Goal: Task Accomplishment & Management: Manage account settings

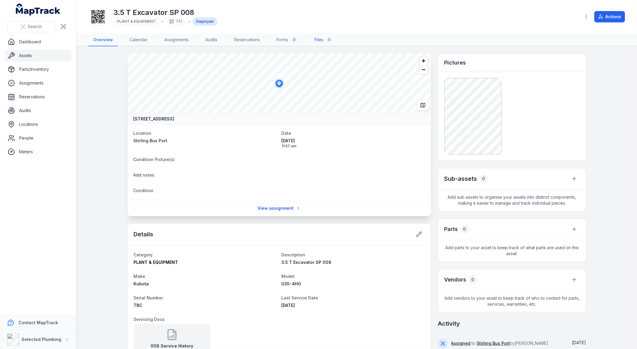
click at [323, 40] on link "Files 5" at bounding box center [323, 40] width 28 height 13
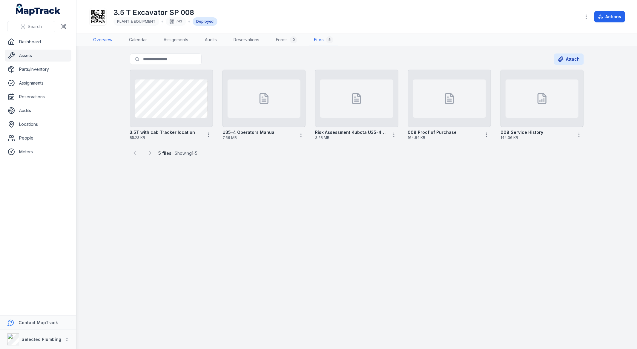
click at [105, 39] on link "Overview" at bounding box center [102, 40] width 29 height 13
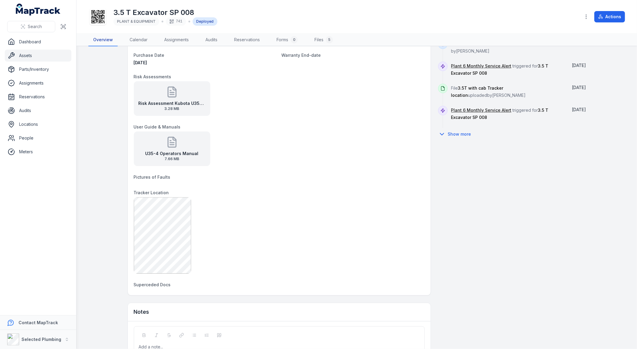
scroll to position [263, 0]
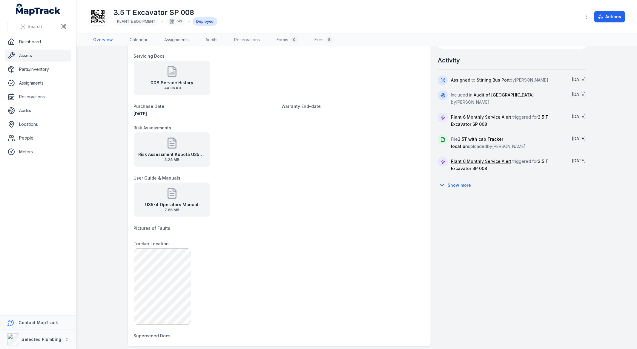
click at [187, 88] on span "144.36 KB" at bounding box center [171, 88] width 43 height 5
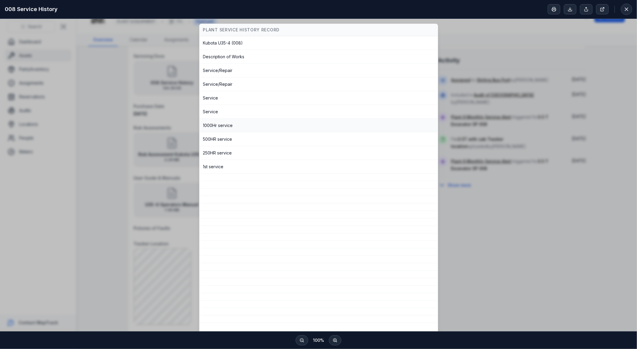
click at [217, 126] on div "1000Hr service" at bounding box center [318, 125] width 231 height 6
click at [225, 123] on div "1000Hr service" at bounding box center [318, 125] width 231 height 6
drag, startPoint x: 408, startPoint y: 35, endPoint x: 412, endPoint y: 33, distance: 4.3
click at [411, 36] on table "PLANT SERVICE HISTORY RECORD [GEOGRAPHIC_DATA] U35-4 (008) Description of Works…" at bounding box center [318, 207] width 238 height 366
click at [473, 28] on div "PLANT SERVICE HISTORY RECORD [GEOGRAPHIC_DATA] U35-4 (008) Description of Works…" at bounding box center [318, 207] width 627 height 366
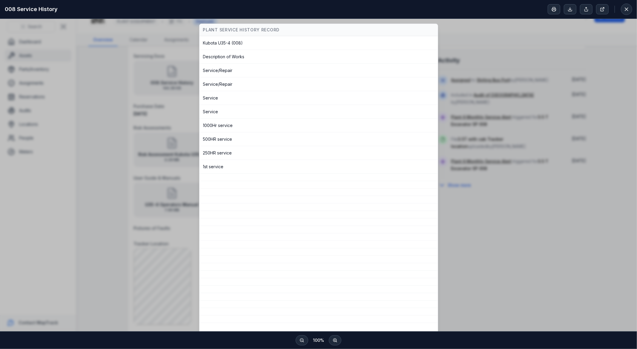
click at [115, 61] on div "PLANT SERVICE HISTORY RECORD [GEOGRAPHIC_DATA] U35-4 (008) Description of Works…" at bounding box center [318, 207] width 627 height 366
drag, startPoint x: 144, startPoint y: 126, endPoint x: 146, endPoint y: 131, distance: 5.5
click at [146, 131] on div "PLANT SERVICE HISTORY RECORD [GEOGRAPHIC_DATA] U35-4 (008) Description of Works…" at bounding box center [318, 207] width 627 height 366
click at [628, 10] on icon at bounding box center [626, 9] width 6 height 6
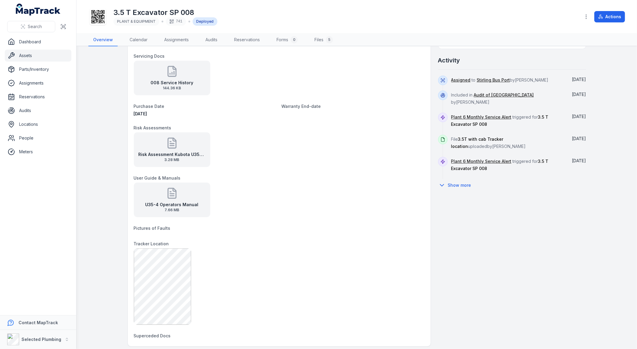
click at [171, 81] on strong "008 Service History" at bounding box center [171, 83] width 43 height 6
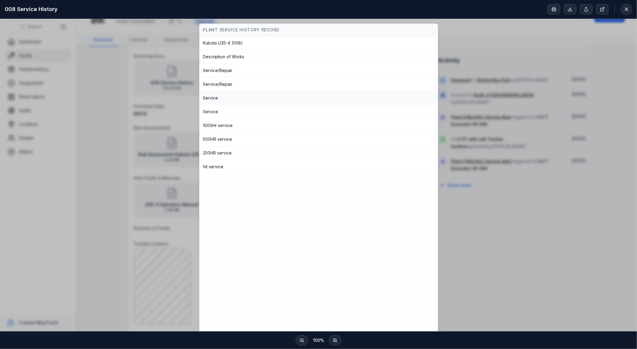
click at [208, 96] on div "Service" at bounding box center [318, 98] width 231 height 6
click at [208, 114] on div "Service" at bounding box center [318, 111] width 231 height 6
click at [216, 139] on div "500HR service" at bounding box center [318, 139] width 231 height 6
click at [204, 160] on tbody "[GEOGRAPHIC_DATA] U35-4 (008) Description of Works Service/Repair Service/Repai…" at bounding box center [318, 213] width 238 height 354
click at [204, 161] on td "1st service" at bounding box center [318, 167] width 238 height 14
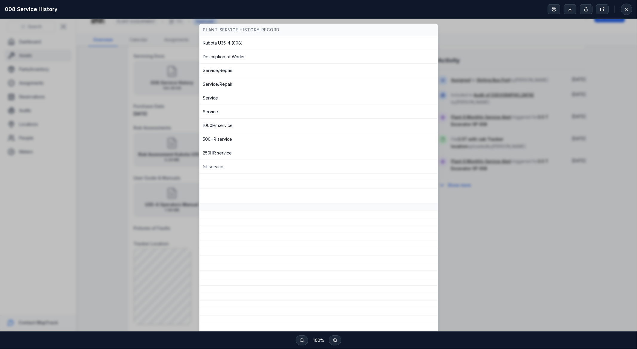
drag, startPoint x: 227, startPoint y: 194, endPoint x: 252, endPoint y: 209, distance: 29.2
click at [235, 202] on tbody "[GEOGRAPHIC_DATA] U35-4 (008) Description of Works Service/Repair Service/Repai…" at bounding box center [318, 213] width 238 height 354
click at [490, 55] on div "PLANT SERVICE HISTORY RECORD [GEOGRAPHIC_DATA] U35-4 (008) Description of Works…" at bounding box center [318, 207] width 627 height 366
click at [466, 38] on div "PLANT SERVICE HISTORY RECORD [GEOGRAPHIC_DATA] U35-4 (008) Description of Works…" at bounding box center [318, 207] width 627 height 366
click at [625, 10] on icon at bounding box center [626, 9] width 3 height 3
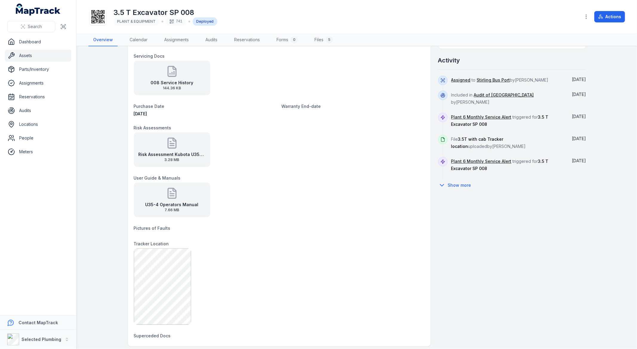
click at [168, 73] on icon at bounding box center [172, 71] width 8 height 10
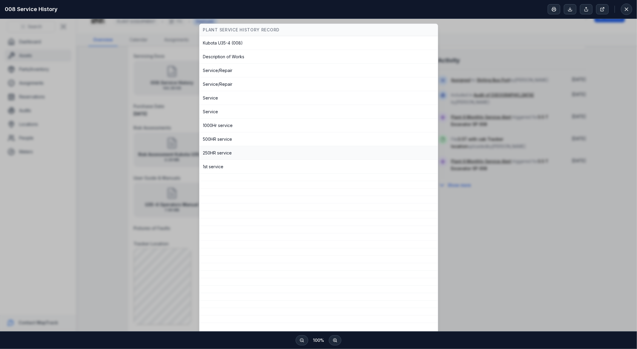
click at [220, 156] on div "250HR service" at bounding box center [318, 153] width 231 height 6
drag, startPoint x: 208, startPoint y: 172, endPoint x: 203, endPoint y: 182, distance: 11.5
click at [203, 182] on tbody "[GEOGRAPHIC_DATA] U35-4 (008) Description of Works Service/Repair Service/Repai…" at bounding box center [318, 213] width 238 height 354
click at [230, 76] on td "Service/Repair" at bounding box center [318, 71] width 238 height 14
click at [230, 67] on td "Service/Repair" at bounding box center [318, 71] width 238 height 14
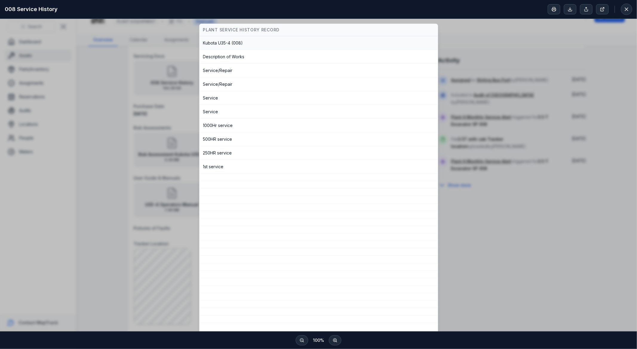
drag, startPoint x: 219, startPoint y: 46, endPoint x: 207, endPoint y: 42, distance: 12.9
click at [216, 45] on td "Kubota U35-4 (008)" at bounding box center [318, 43] width 238 height 14
click at [624, 15] on div "008 Service History" at bounding box center [318, 9] width 637 height 19
click at [625, 10] on icon at bounding box center [626, 9] width 6 height 6
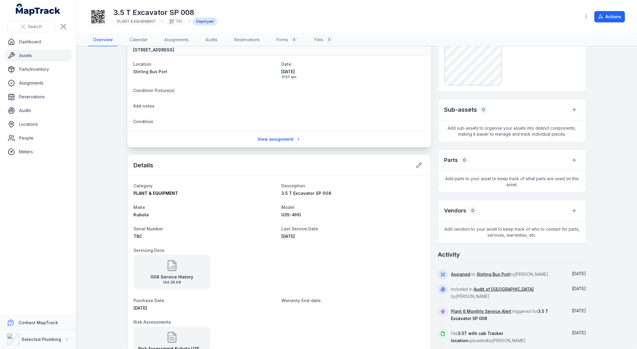
scroll to position [0, 0]
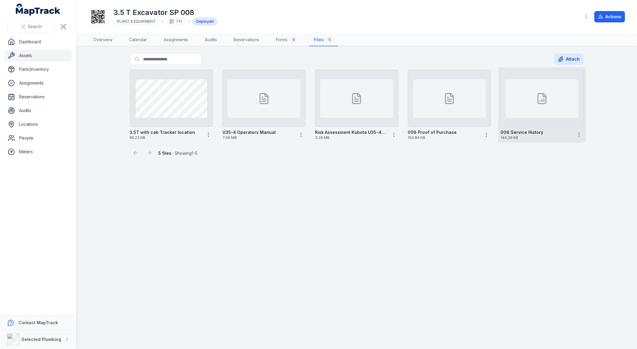
click at [536, 114] on div at bounding box center [541, 98] width 73 height 38
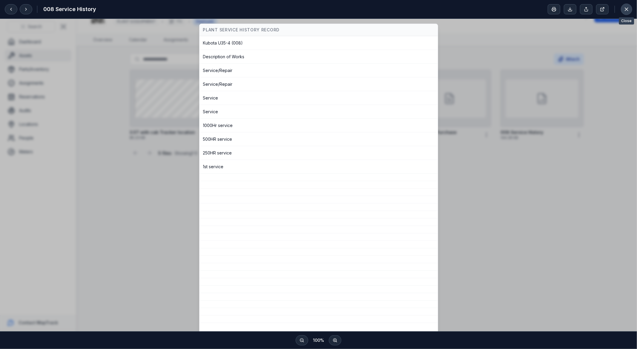
click at [628, 10] on icon at bounding box center [626, 9] width 6 height 6
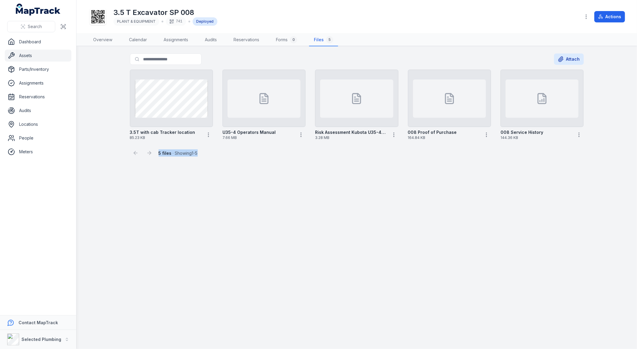
drag, startPoint x: 158, startPoint y: 152, endPoint x: 209, endPoint y: 153, distance: 51.0
click at [209, 153] on div "5 files · Showing 1 - 5" at bounding box center [357, 150] width 454 height 16
click at [184, 159] on main "Search for files Attach 3.5T with cab Tracker location 85.23 KB U35-4 Operators…" at bounding box center [356, 197] width 560 height 302
drag, startPoint x: 176, startPoint y: 153, endPoint x: 162, endPoint y: 152, distance: 14.6
click at [162, 152] on span "5 files · Showing 1 - 5" at bounding box center [177, 152] width 39 height 5
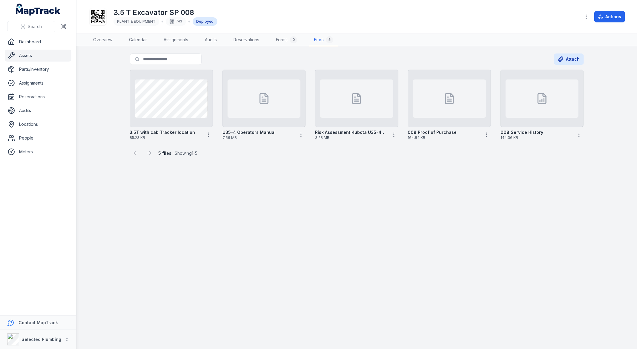
click at [416, 279] on main "Search for files Attach 3.5T with cab Tracker location 85.23 KB U35-4 Operators…" at bounding box center [356, 197] width 560 height 302
click at [99, 38] on link "Overview" at bounding box center [102, 40] width 29 height 13
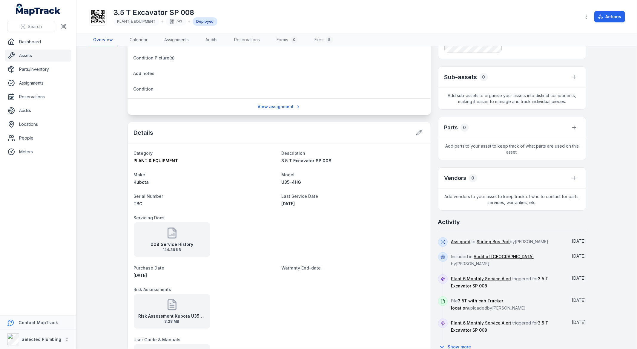
scroll to position [166, 0]
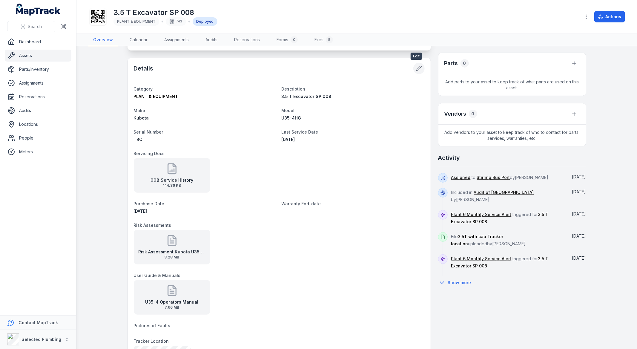
click at [416, 70] on icon at bounding box center [419, 68] width 6 height 6
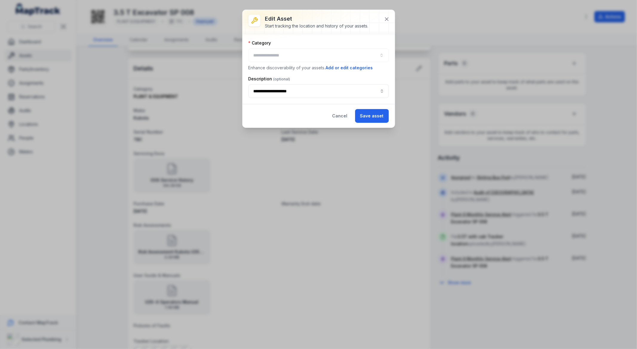
type input "**********"
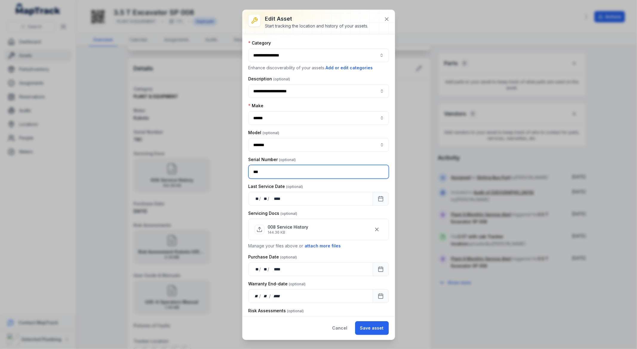
drag, startPoint x: 267, startPoint y: 173, endPoint x: 236, endPoint y: 172, distance: 31.4
click at [237, 172] on div "**********" at bounding box center [318, 174] width 637 height 349
paste input "******"
type input "*********"
click at [371, 326] on button "Save asset" at bounding box center [372, 328] width 34 height 14
